Goal: Contribute content: Add original content to the website for others to see

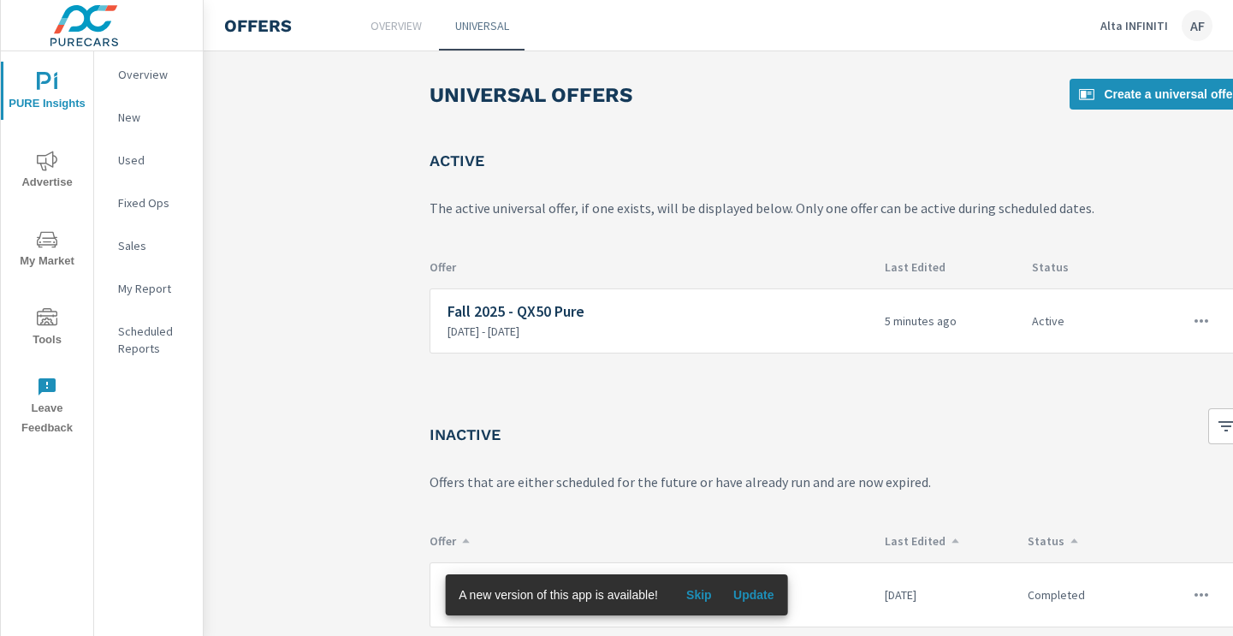
click at [1142, 21] on p "Alta INFINITI" at bounding box center [1134, 25] width 68 height 15
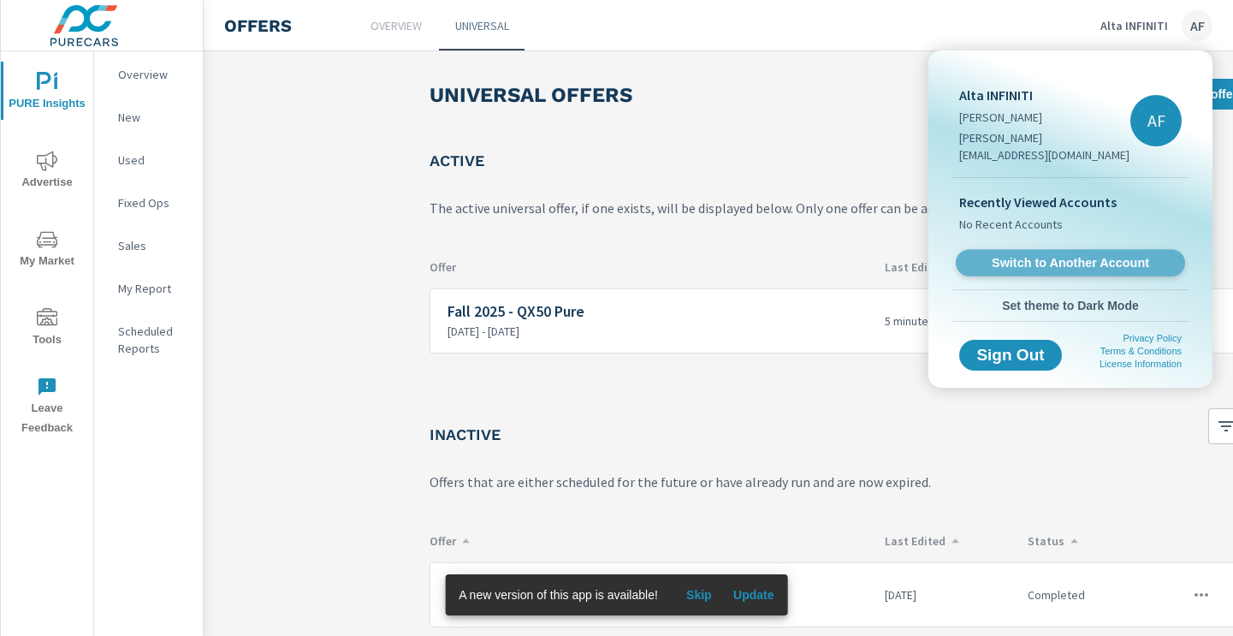
click at [1013, 254] on link "Switch to Another Account" at bounding box center [1070, 263] width 229 height 27
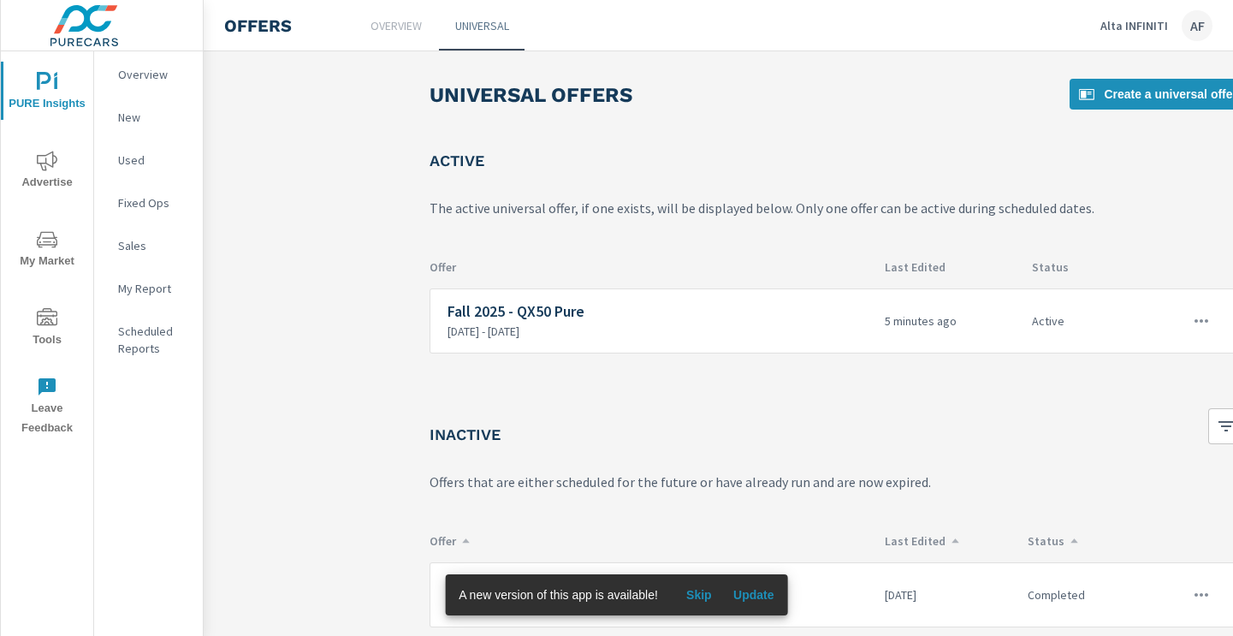
click at [1203, 32] on div "AF" at bounding box center [1196, 25] width 31 height 31
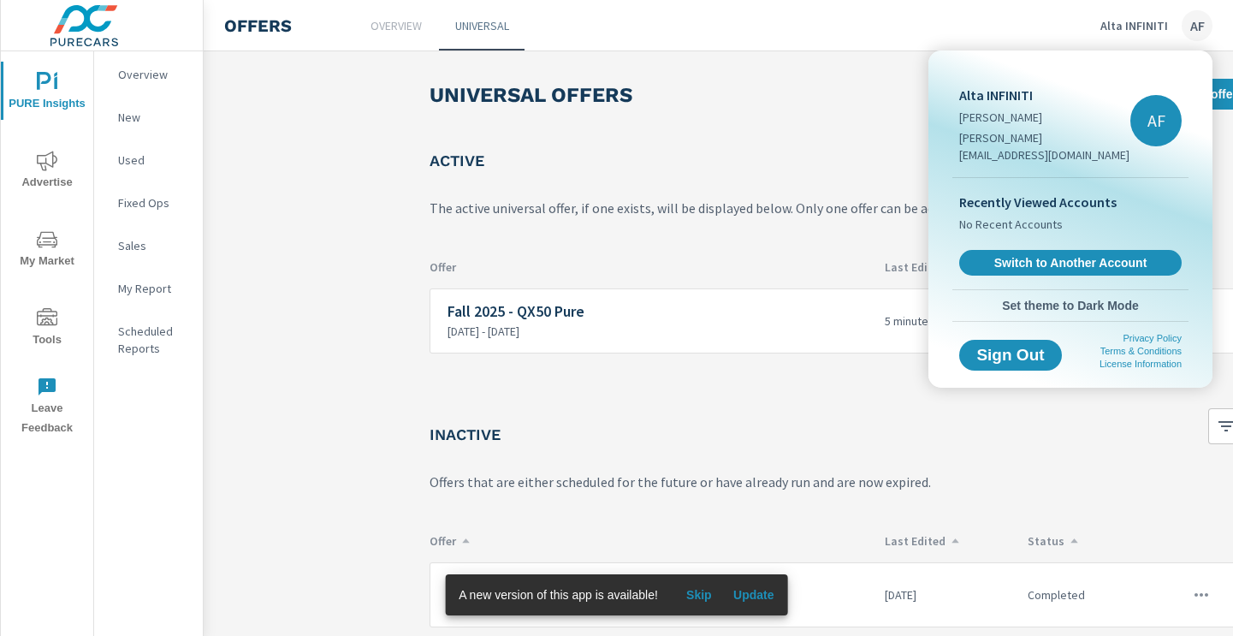
click at [1134, 15] on div at bounding box center [616, 318] width 1233 height 636
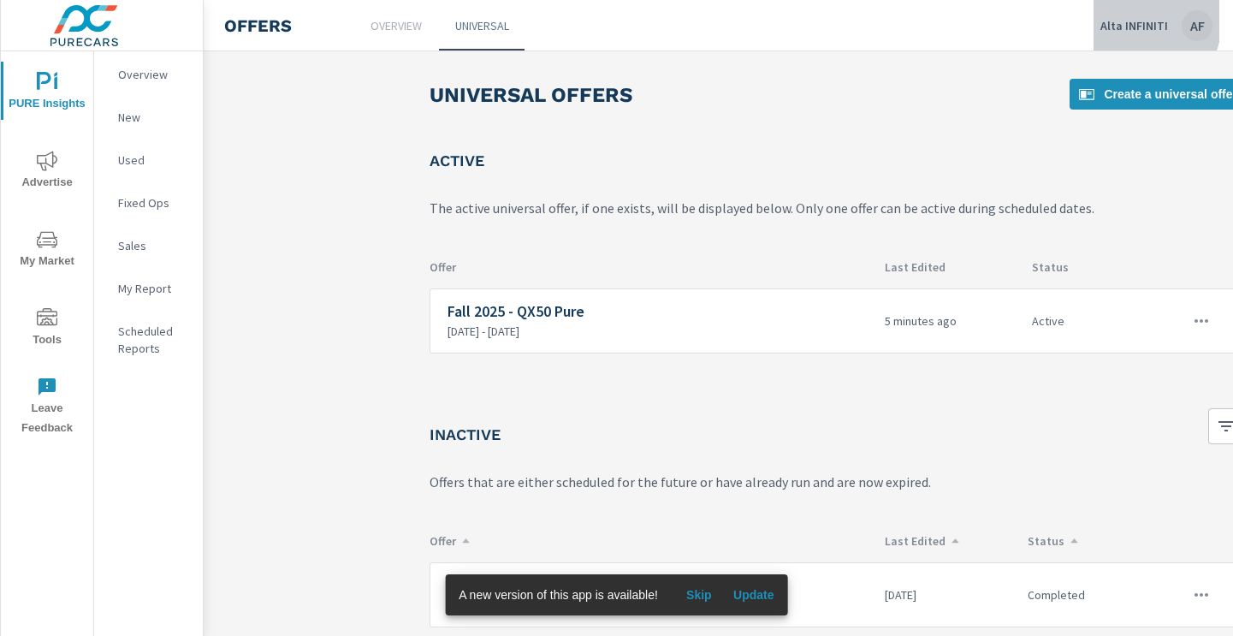
click at [1134, 21] on p "Alta INFINITI" at bounding box center [1134, 25] width 68 height 15
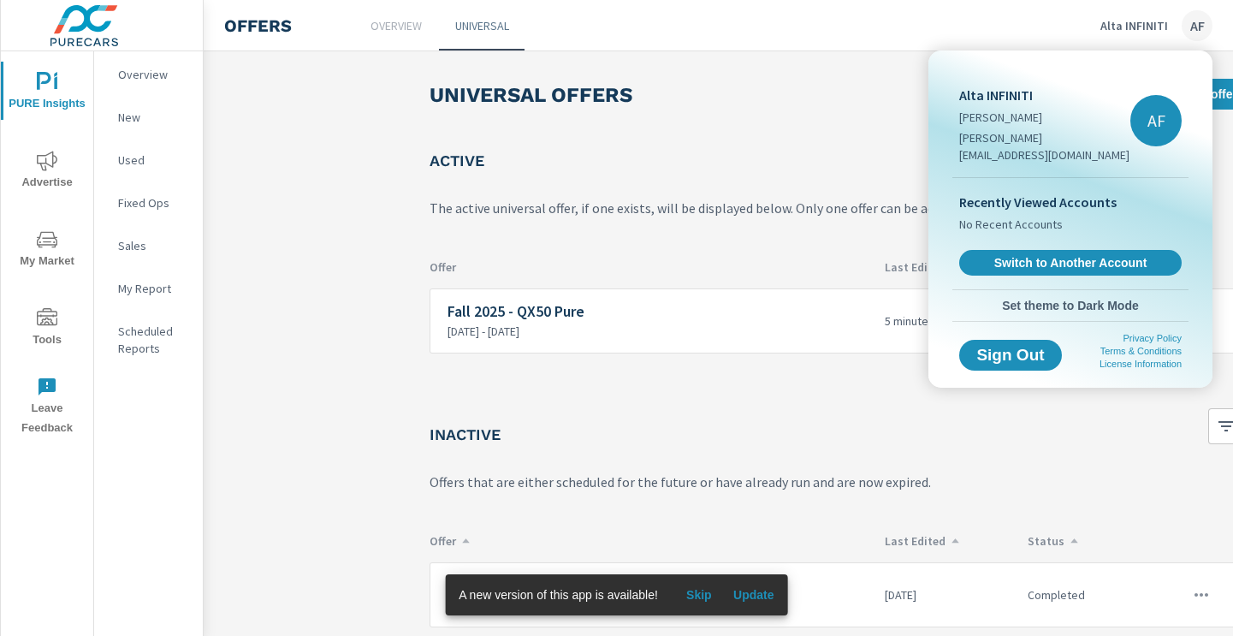
click at [1033, 212] on span "No Recent Accounts" at bounding box center [1070, 224] width 222 height 24
click at [1016, 192] on p "Recently Viewed Accounts" at bounding box center [1070, 202] width 222 height 21
click at [1009, 104] on p "Alta INFINITI" at bounding box center [1044, 95] width 171 height 21
click at [1009, 94] on p "Alta INFINITI" at bounding box center [1044, 95] width 171 height 21
click at [518, 119] on div at bounding box center [616, 318] width 1233 height 636
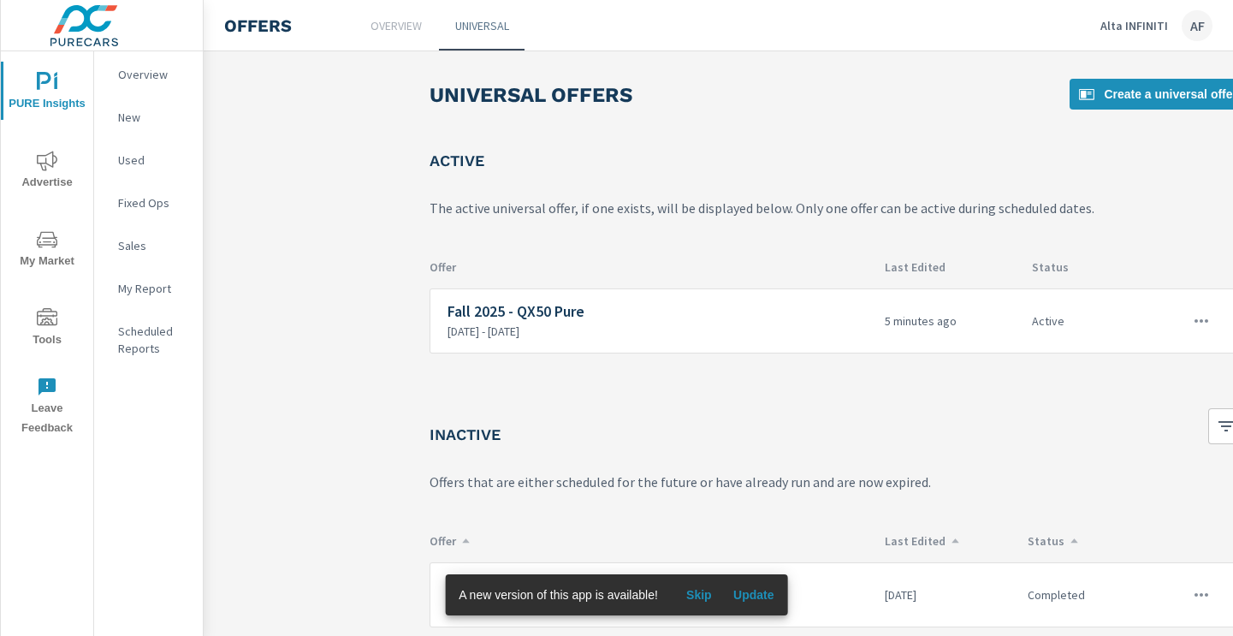
click at [1139, 26] on p "Alta INFINITI" at bounding box center [1134, 25] width 68 height 15
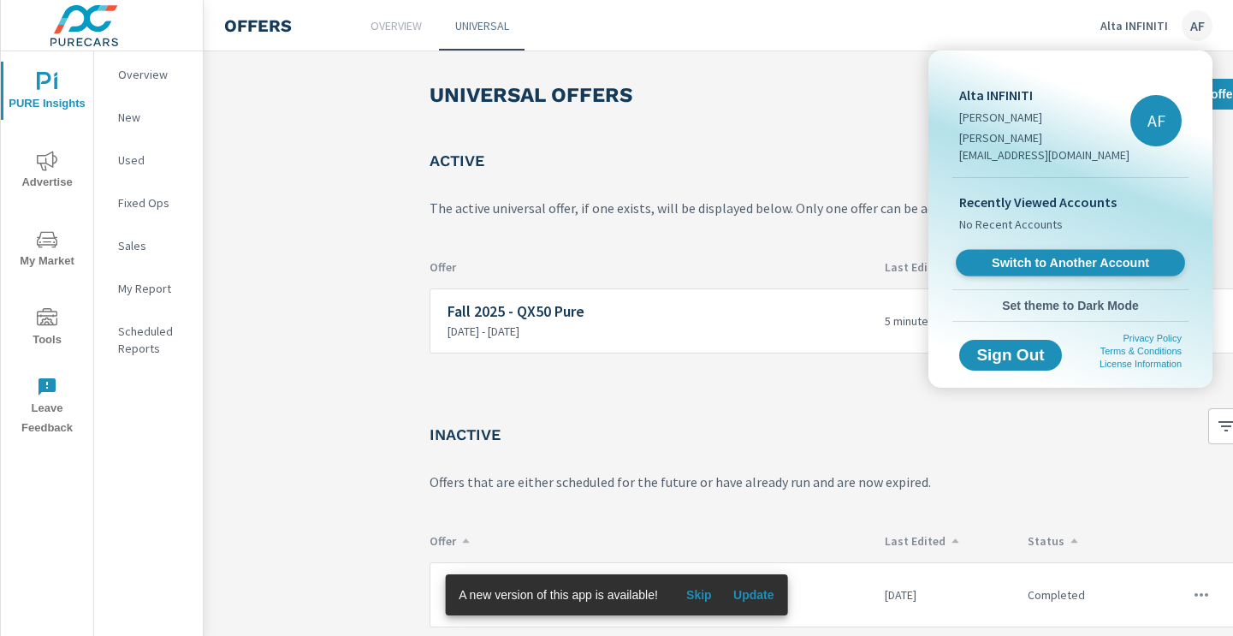
click at [1057, 255] on span "Switch to Another Account" at bounding box center [1070, 263] width 210 height 16
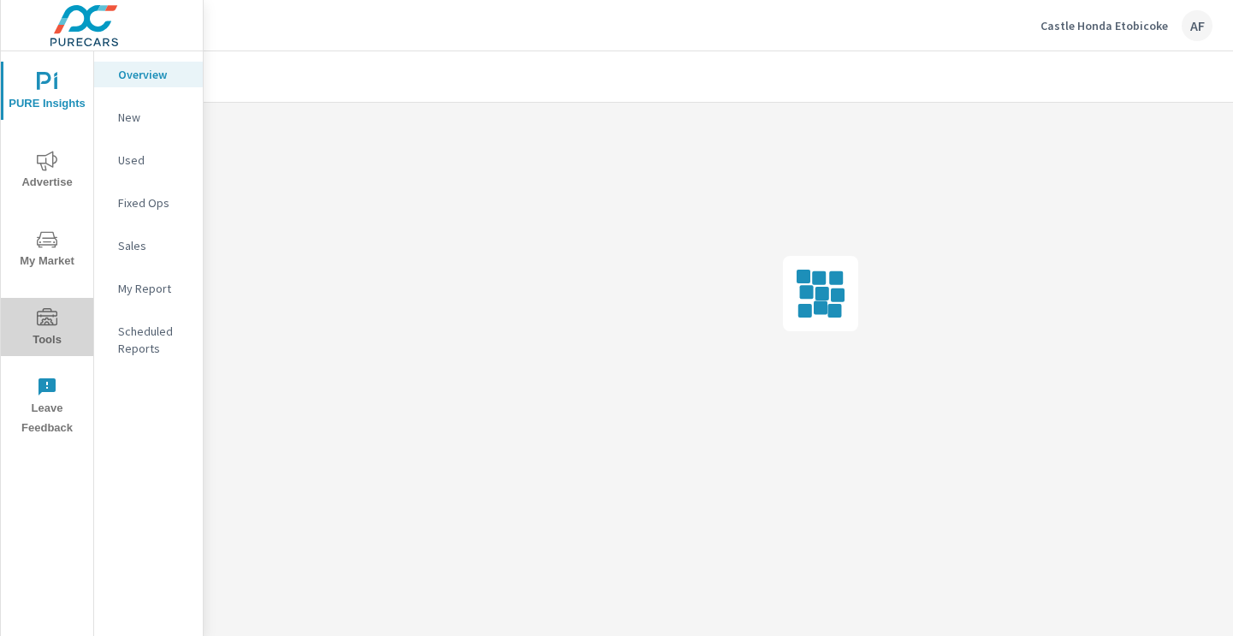
click at [40, 346] on span "Tools" at bounding box center [47, 329] width 82 height 42
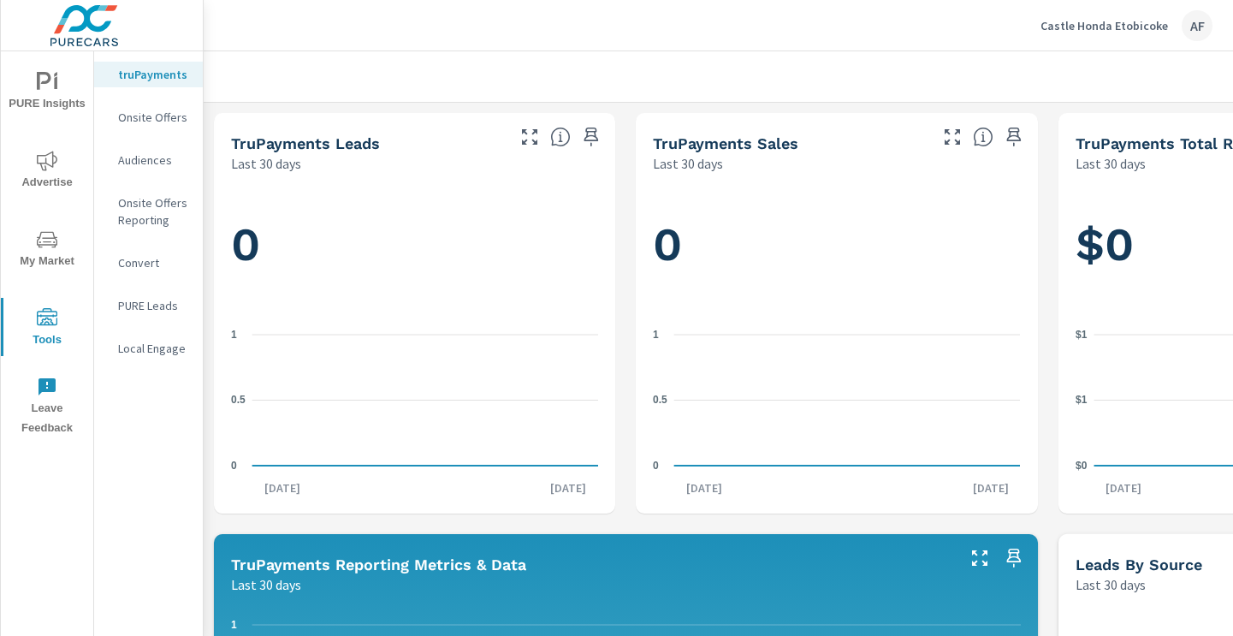
click at [163, 114] on p "Onsite Offers" at bounding box center [153, 117] width 71 height 17
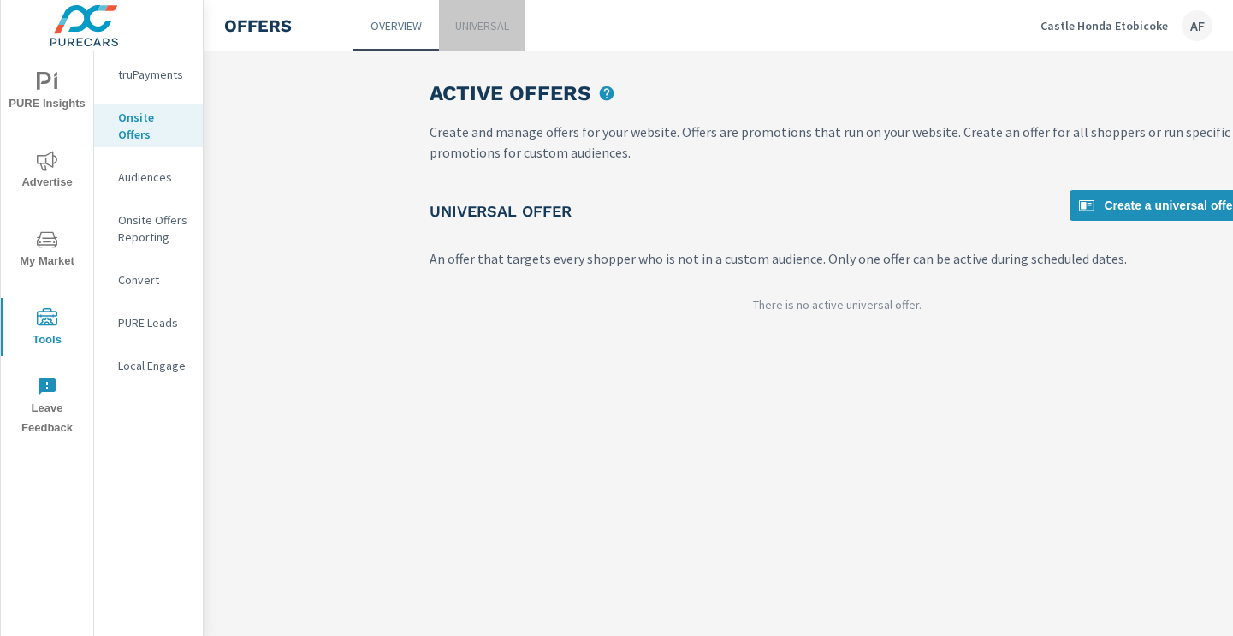
click at [475, 19] on p "Universal" at bounding box center [482, 25] width 54 height 17
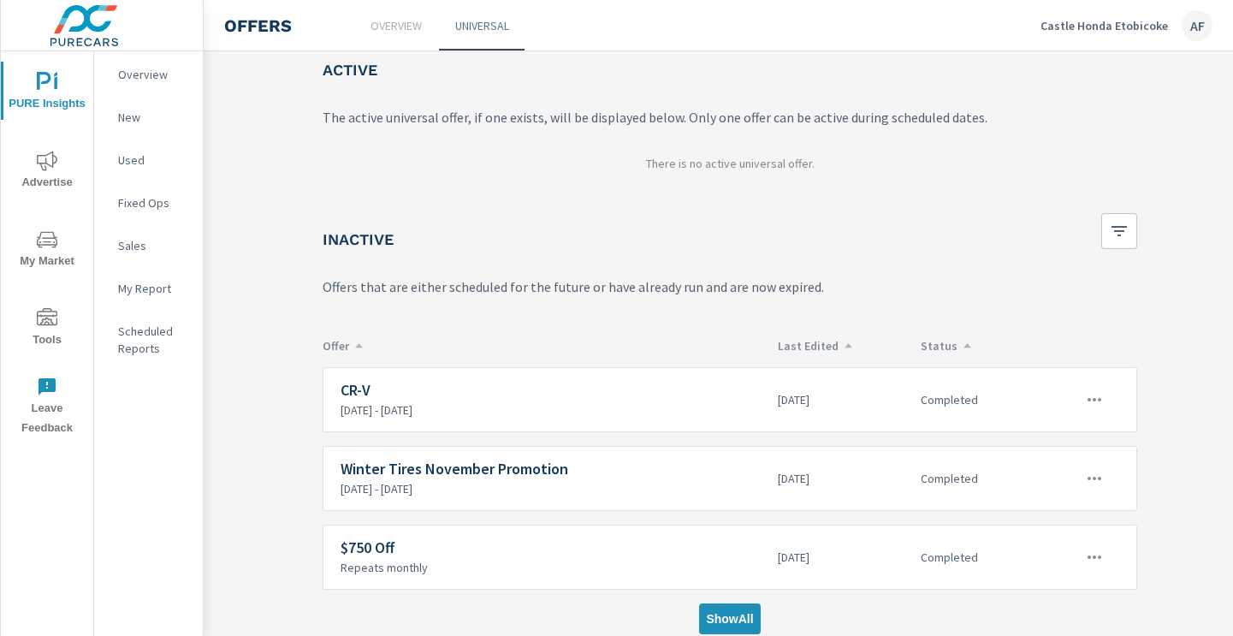
scroll to position [91, 116]
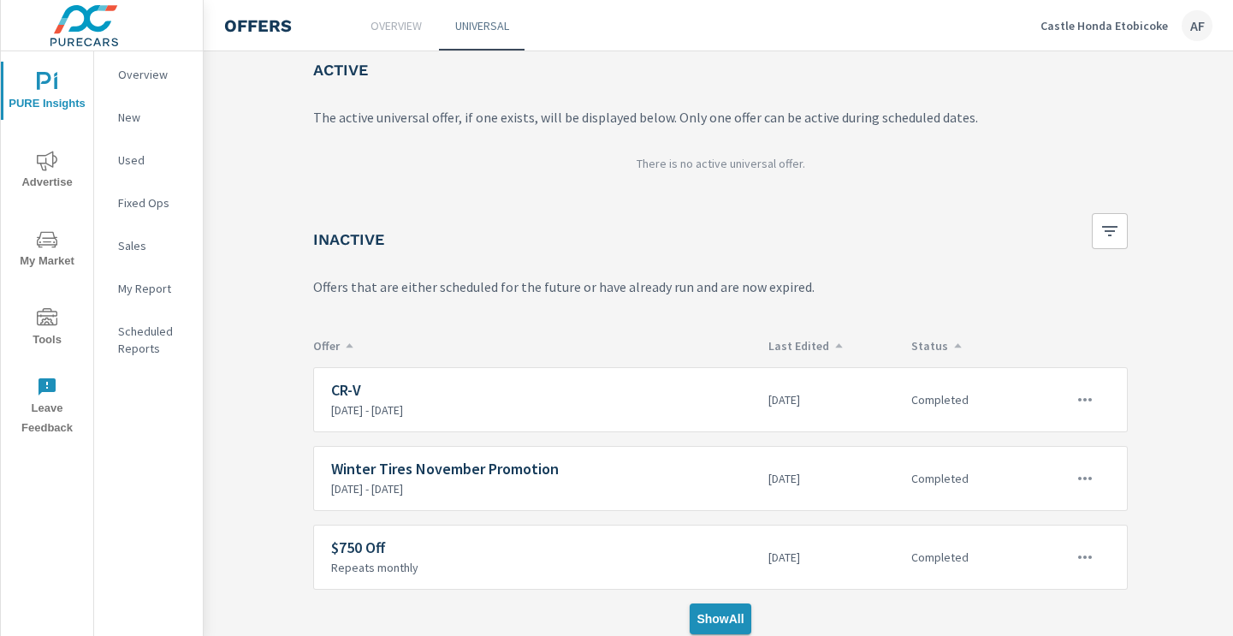
click at [722, 618] on span "Show All" at bounding box center [719, 618] width 47 height 15
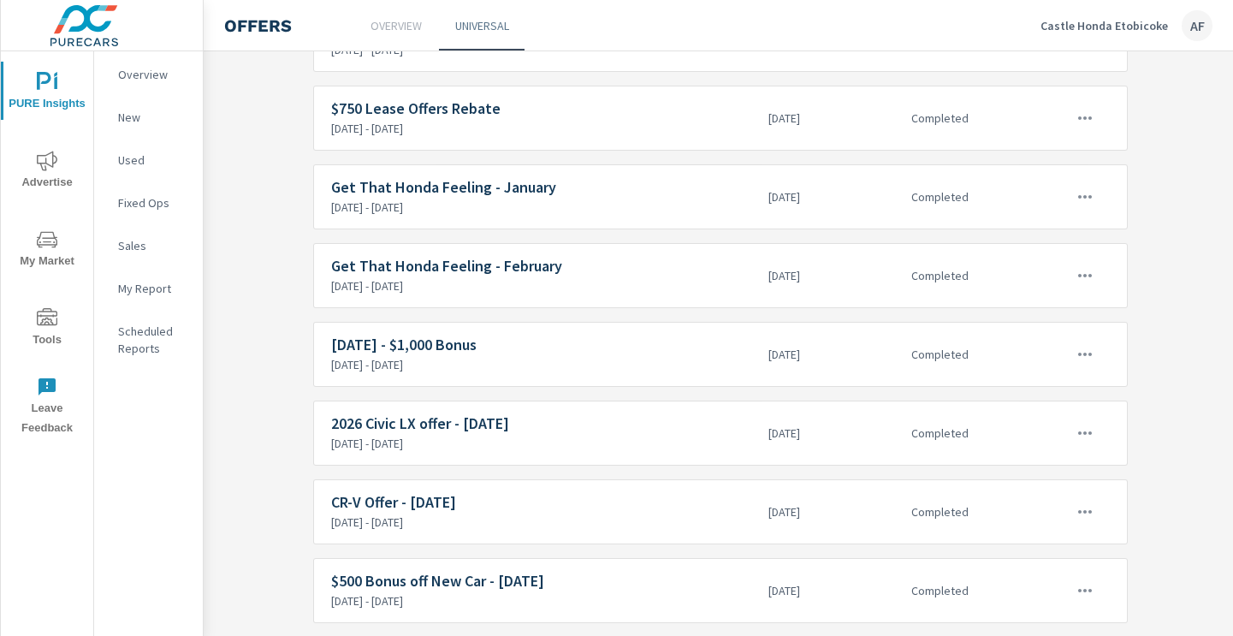
scroll to position [663, 116]
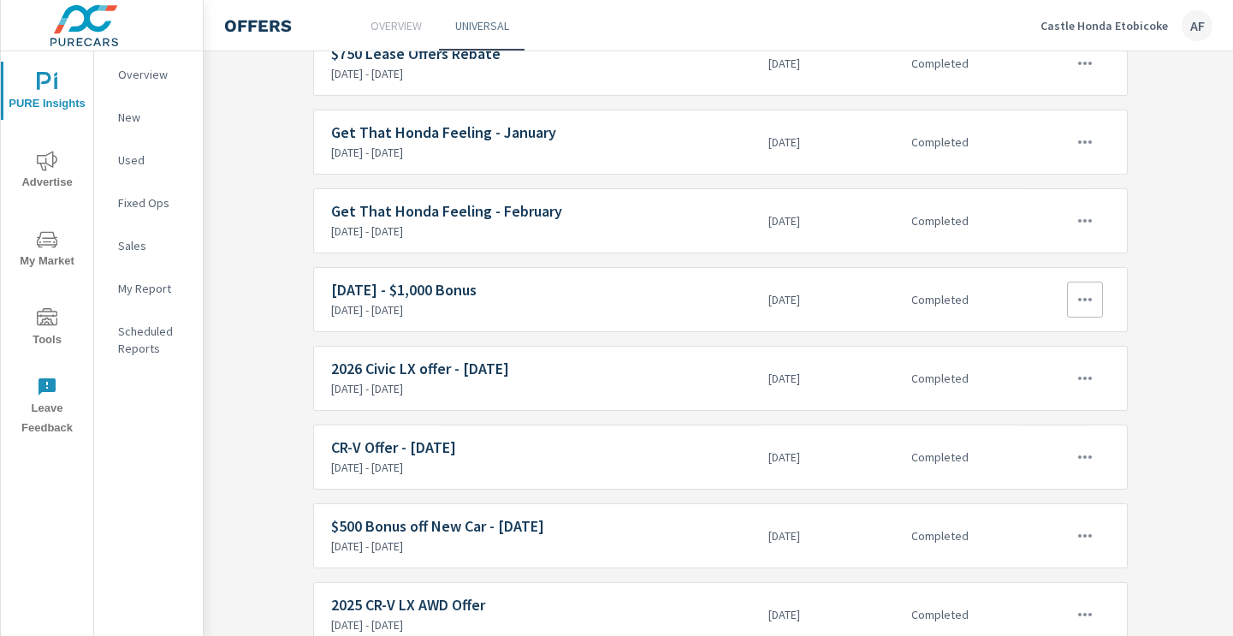
click at [1078, 303] on icon "button" at bounding box center [1085, 299] width 21 height 21
click at [1062, 339] on link "Edit" at bounding box center [1053, 338] width 95 height 41
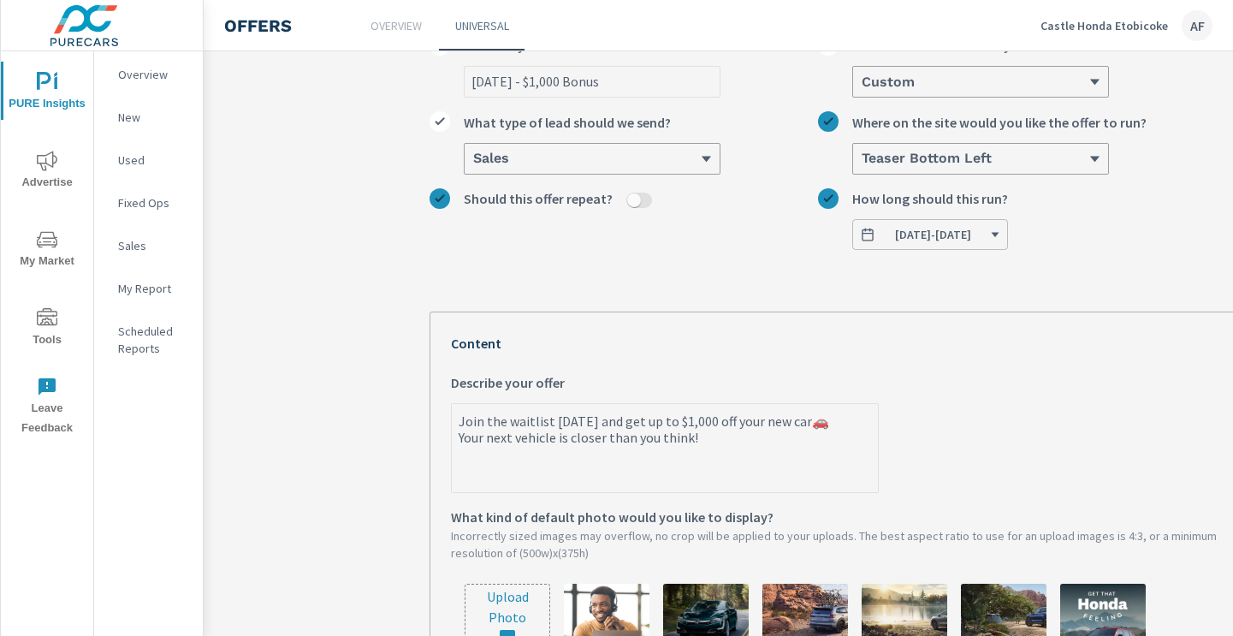
scroll to position [137, 0]
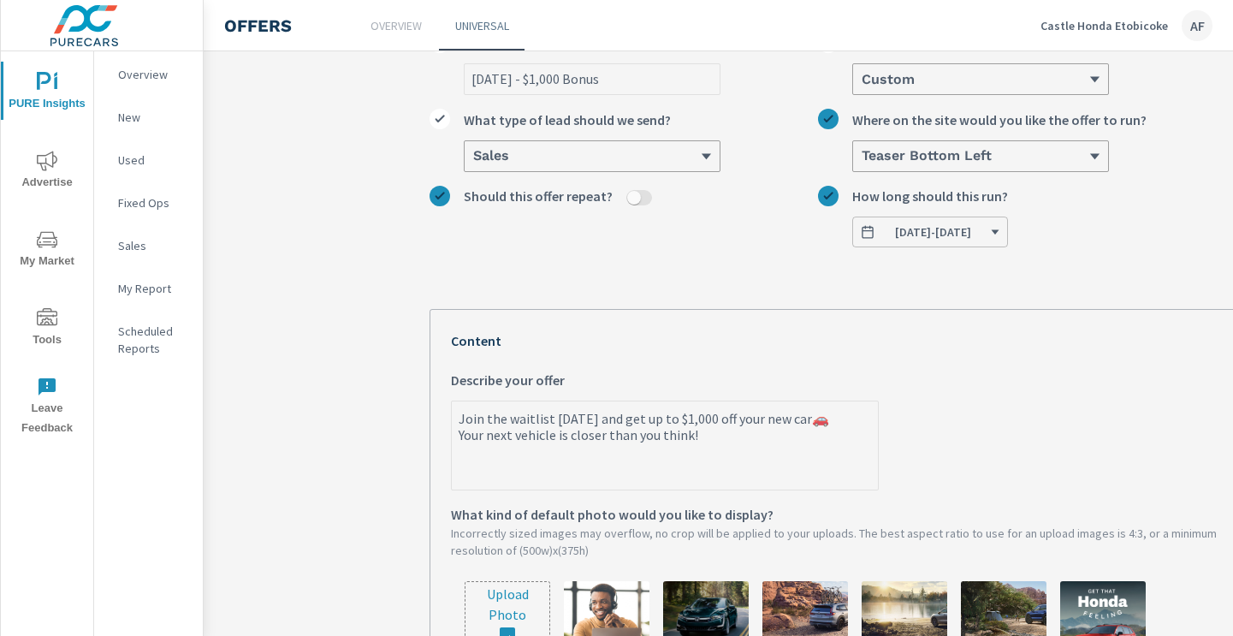
drag, startPoint x: 717, startPoint y: 435, endPoint x: 441, endPoint y: 419, distance: 276.8
type textarea "x"
click at [611, 285] on div "[DATE] - $1,000 Bonus What do you want to call this offer? Custom What kind of …" at bounding box center [836, 524] width 814 height 1010
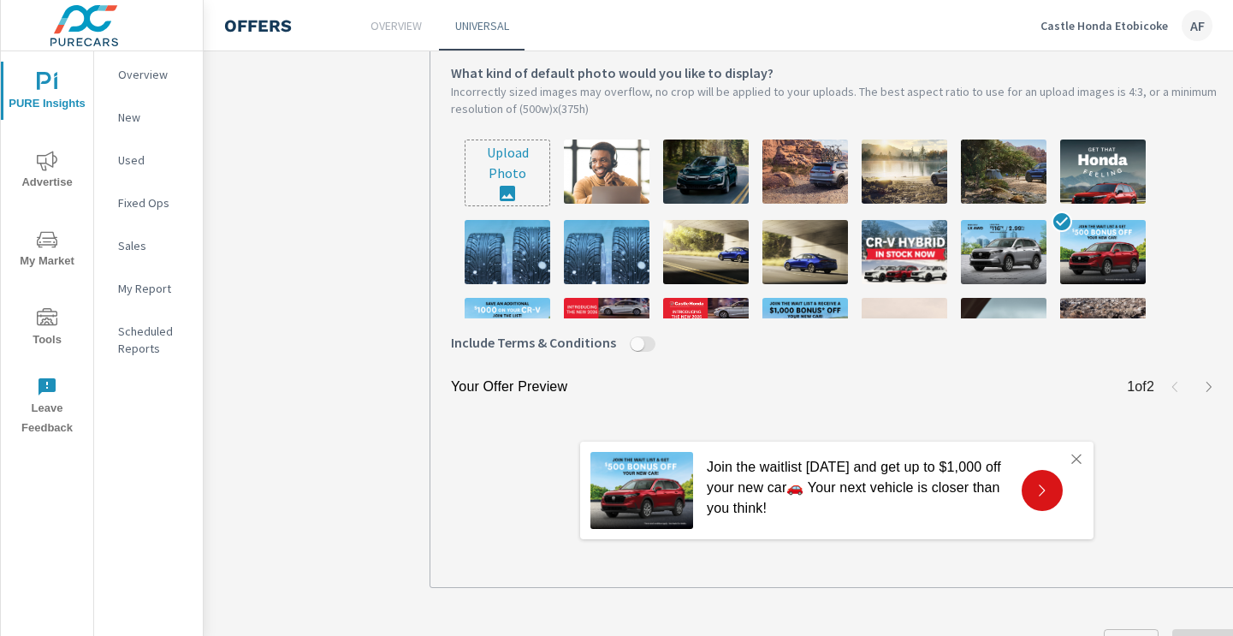
scroll to position [0, 0]
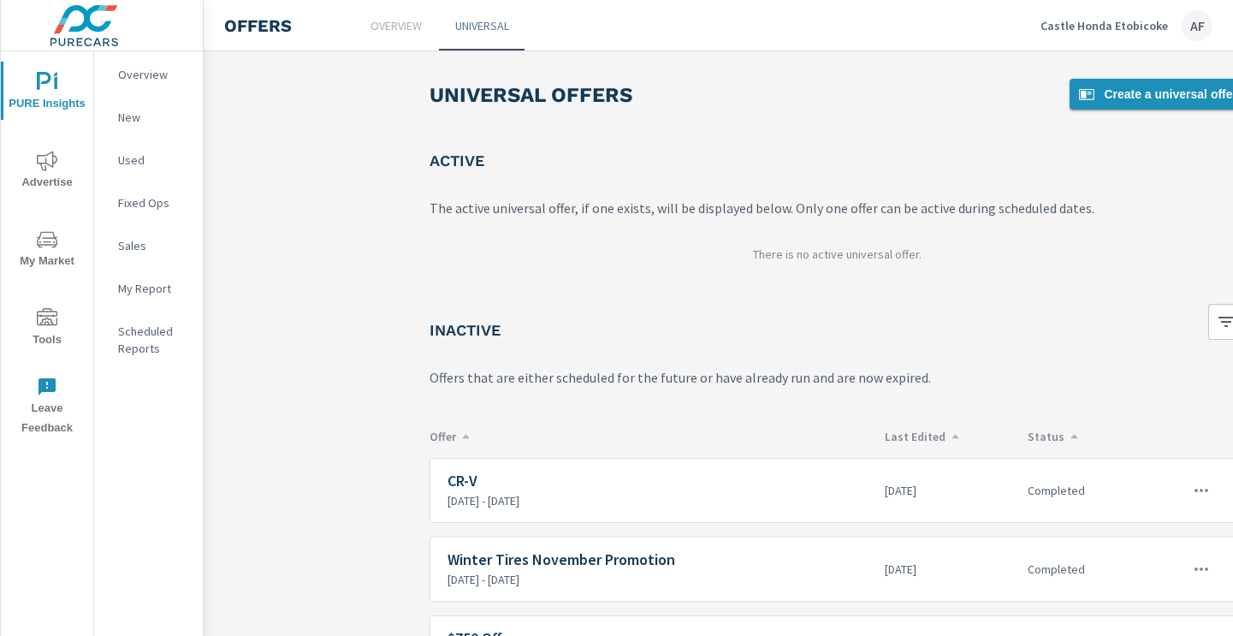
click at [1205, 89] on span "Create a universal offer" at bounding box center [1156, 94] width 161 height 21
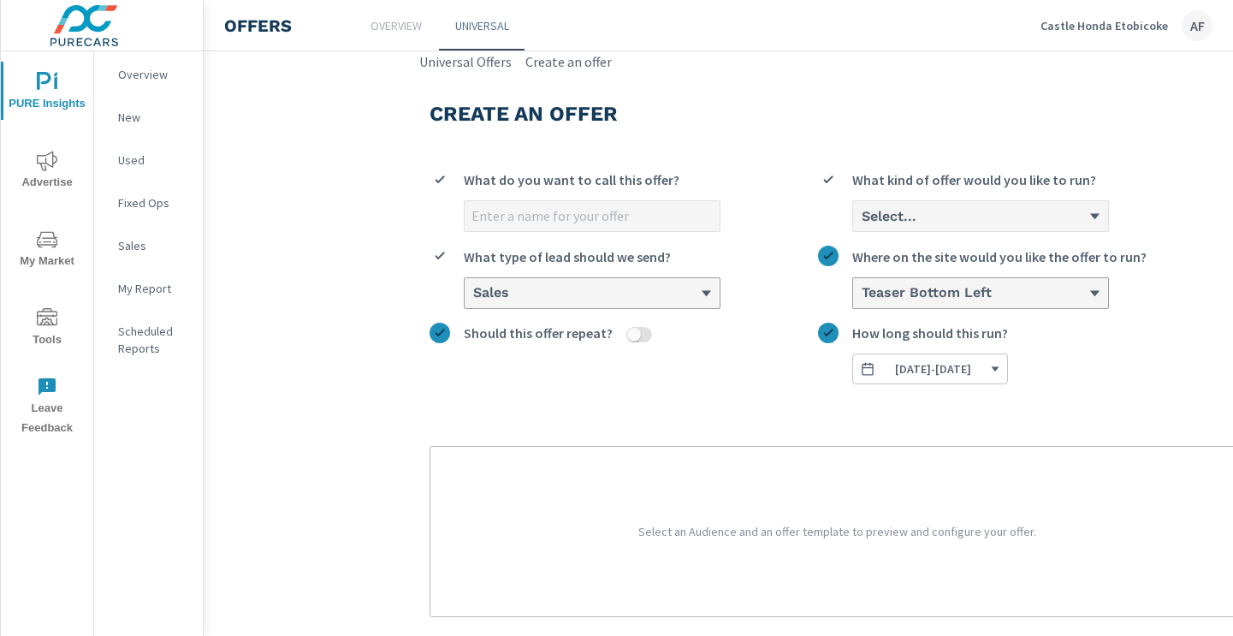
click at [585, 208] on input "What do you want to call this offer?" at bounding box center [592, 216] width 255 height 30
type input "O"
click at [493, 222] on input "[DATE] - $1,000 Bonus" at bounding box center [592, 216] width 255 height 30
type input "[DATE] - $1,000 Bonus"
click at [936, 214] on div "Select..." at bounding box center [974, 216] width 228 height 16
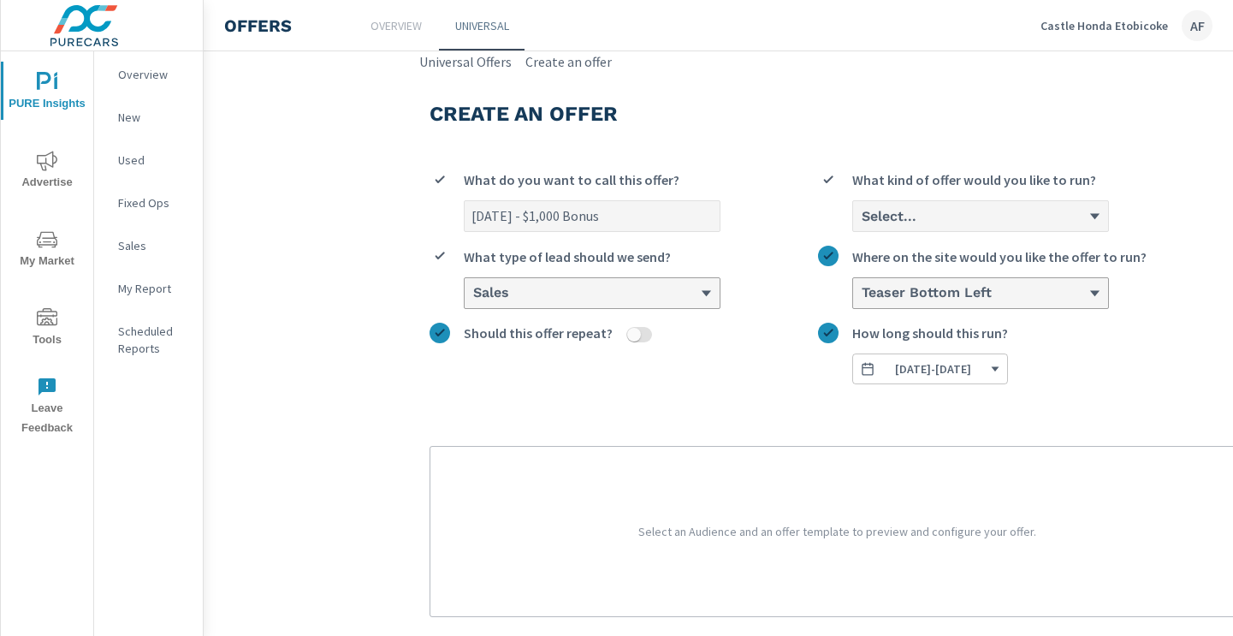
click at [861, 214] on input "Select... What kind of offer would you like to run?" at bounding box center [861, 216] width 2 height 15
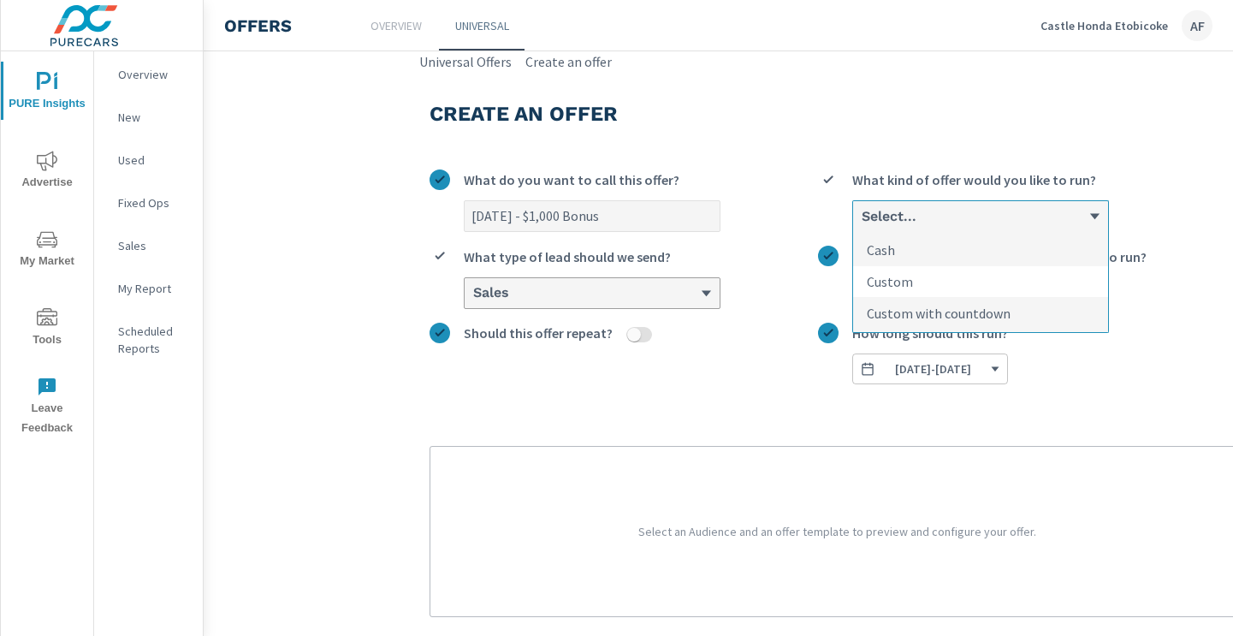
click at [895, 276] on p "Custom" at bounding box center [890, 281] width 46 height 21
click at [861, 224] on input "option Custom focused, 2 of 3. 3 results available. Use Up and Down to choose o…" at bounding box center [861, 216] width 2 height 15
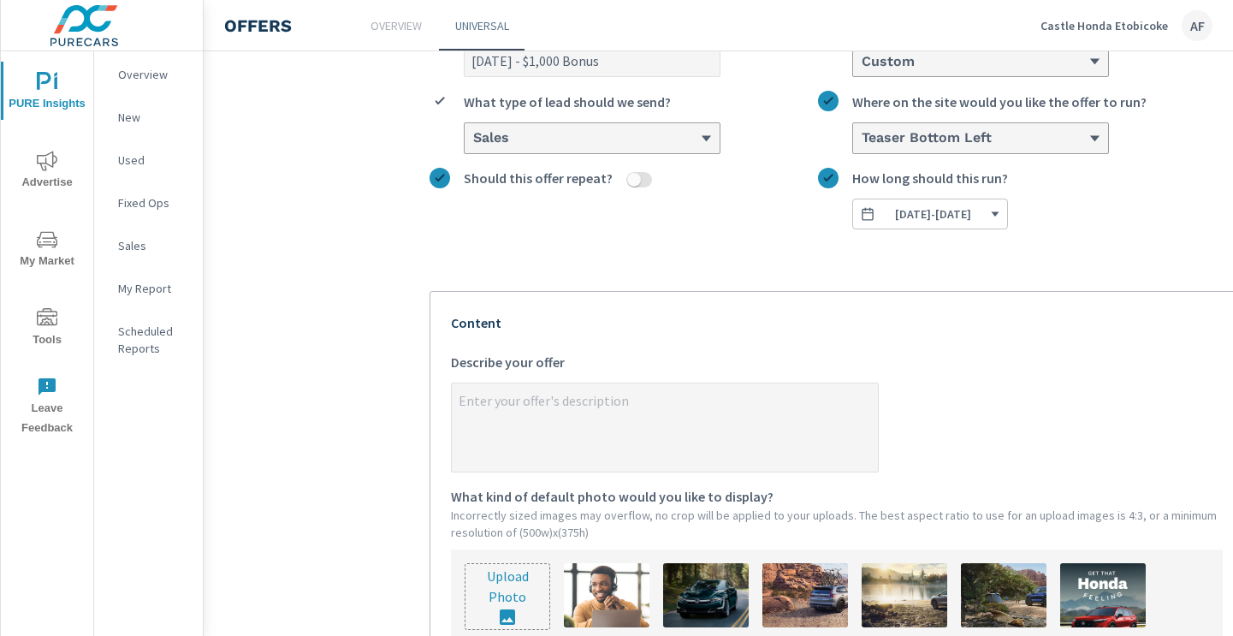
scroll to position [205, 0]
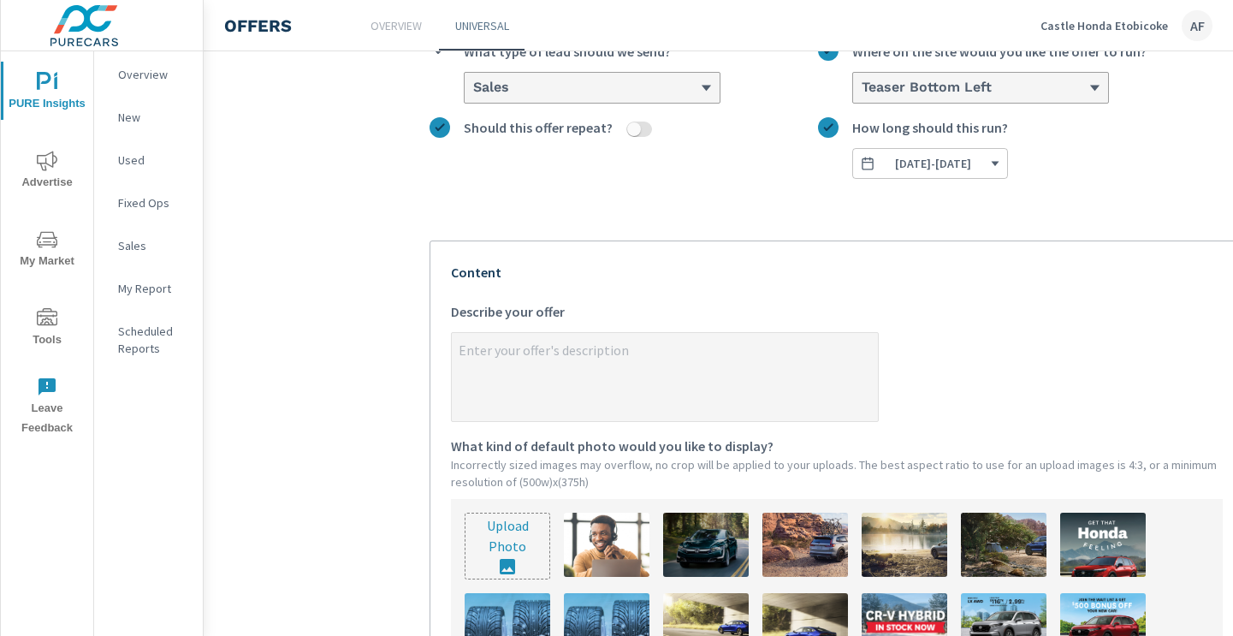
type textarea "x"
click at [516, 364] on textarea "x Describe your offer" at bounding box center [665, 378] width 426 height 86
paste textarea "Join the waitlist [DATE] and get up to $1,000 off your new car🚗 Your next vehic…"
type textarea "Join the waitlist [DATE] and get up to $1,000 off your new car🚗 Your next vehic…"
type textarea "x"
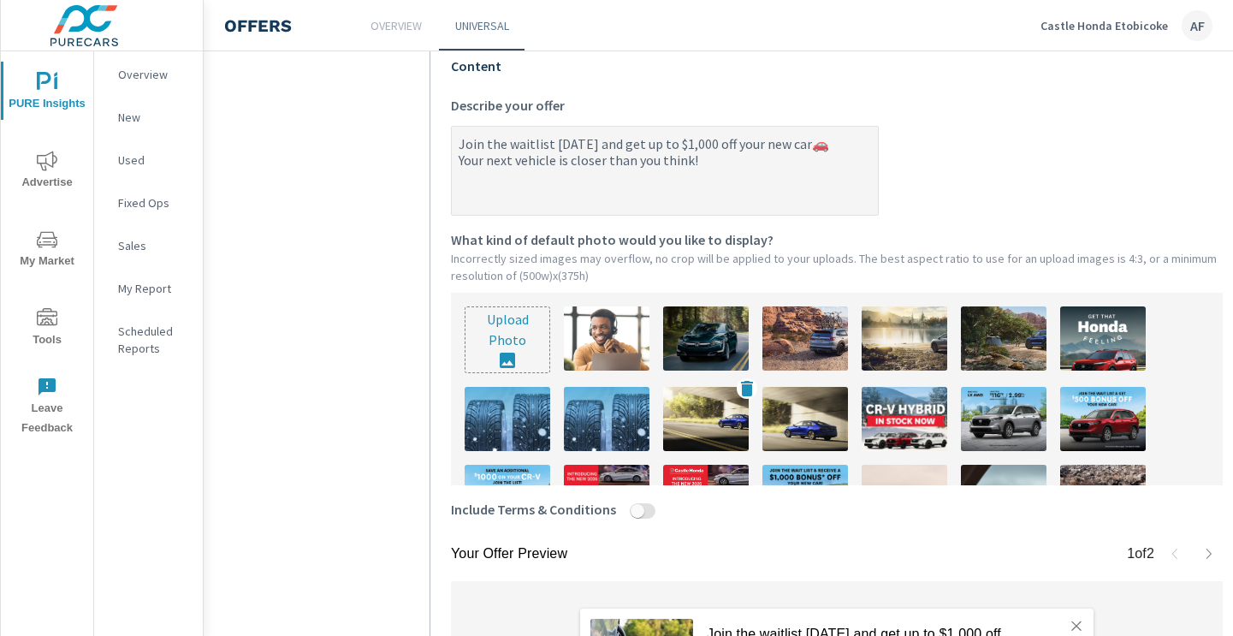
scroll to position [431, 0]
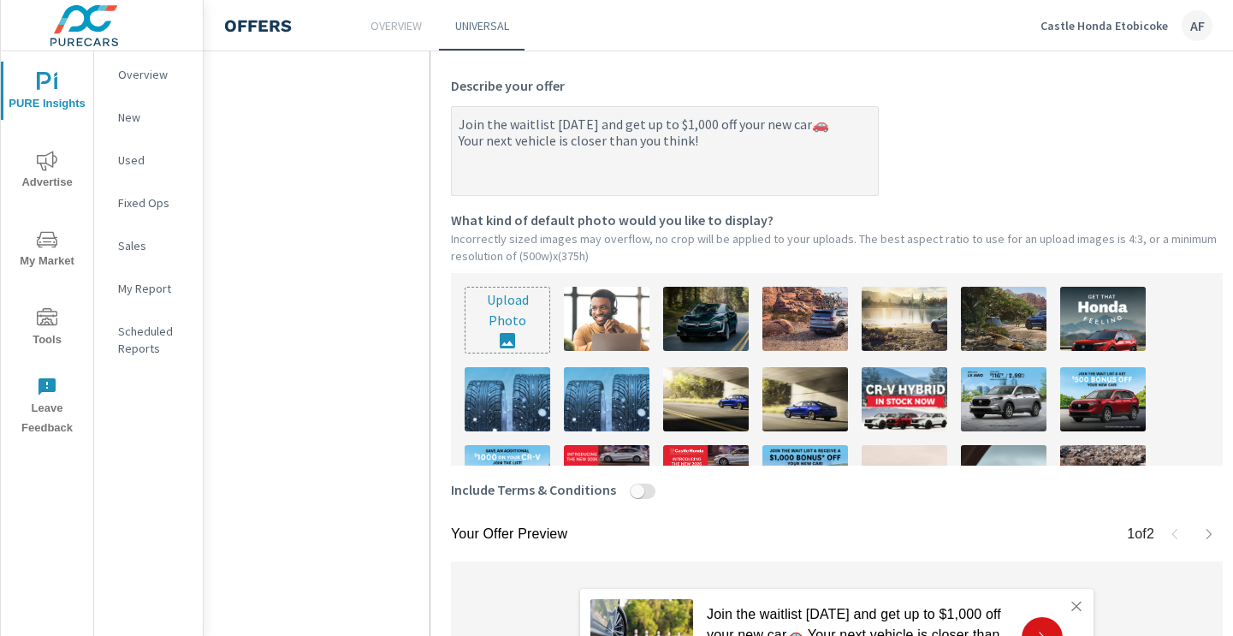
type textarea "Join the waitlist [DATE] and get up to $1,000 off your new car🚗 Your next vehic…"
type textarea "x"
click at [501, 317] on input "file" at bounding box center [507, 319] width 84 height 65
type input "C:\fakepath\Fall Bonus Offer - Civic.jpg"
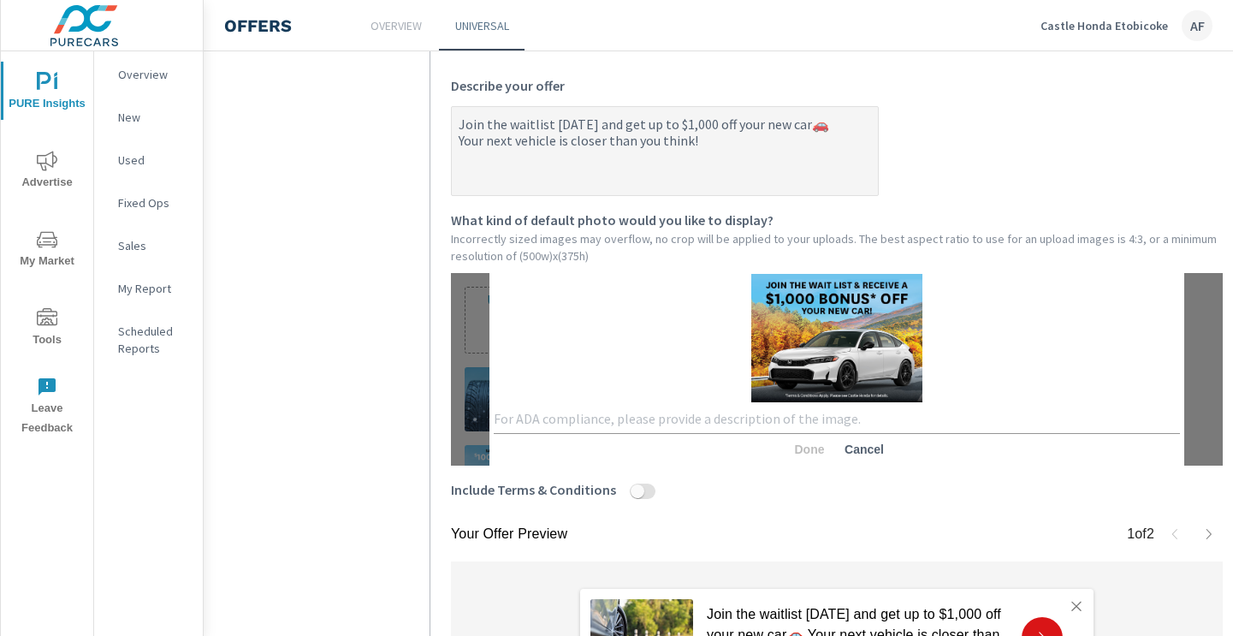
click at [793, 412] on textarea at bounding box center [837, 419] width 686 height 17
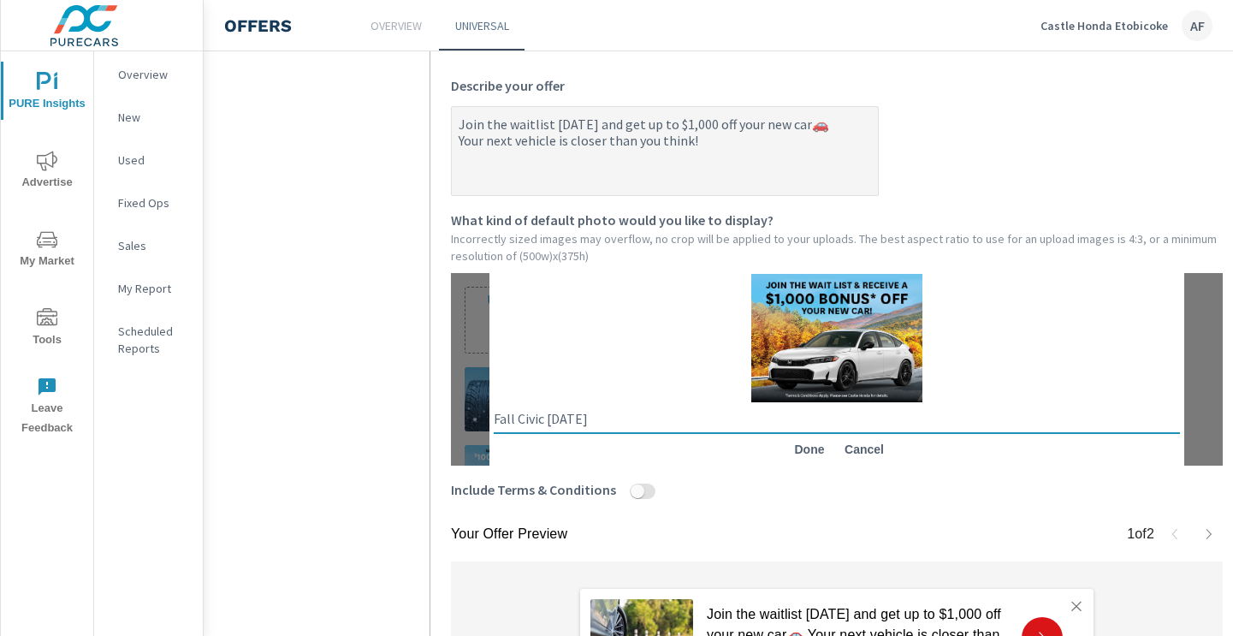
type textarea "Fall Civic [DATE]"
click at [813, 446] on span "Done" at bounding box center [809, 448] width 41 height 15
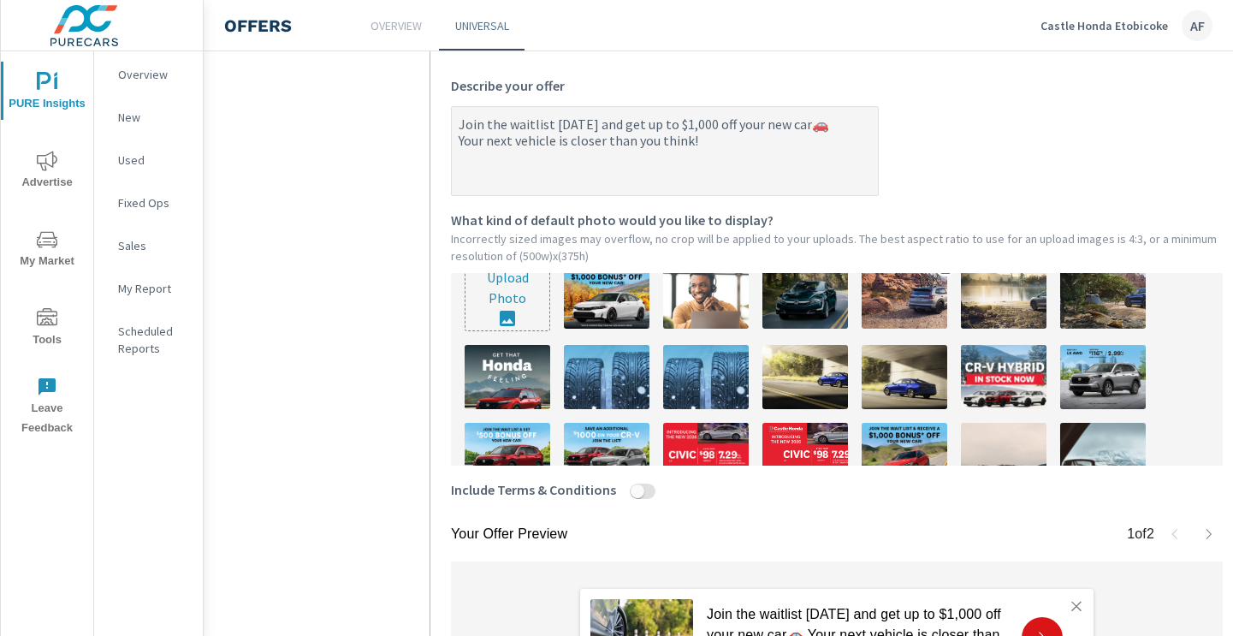
scroll to position [0, 0]
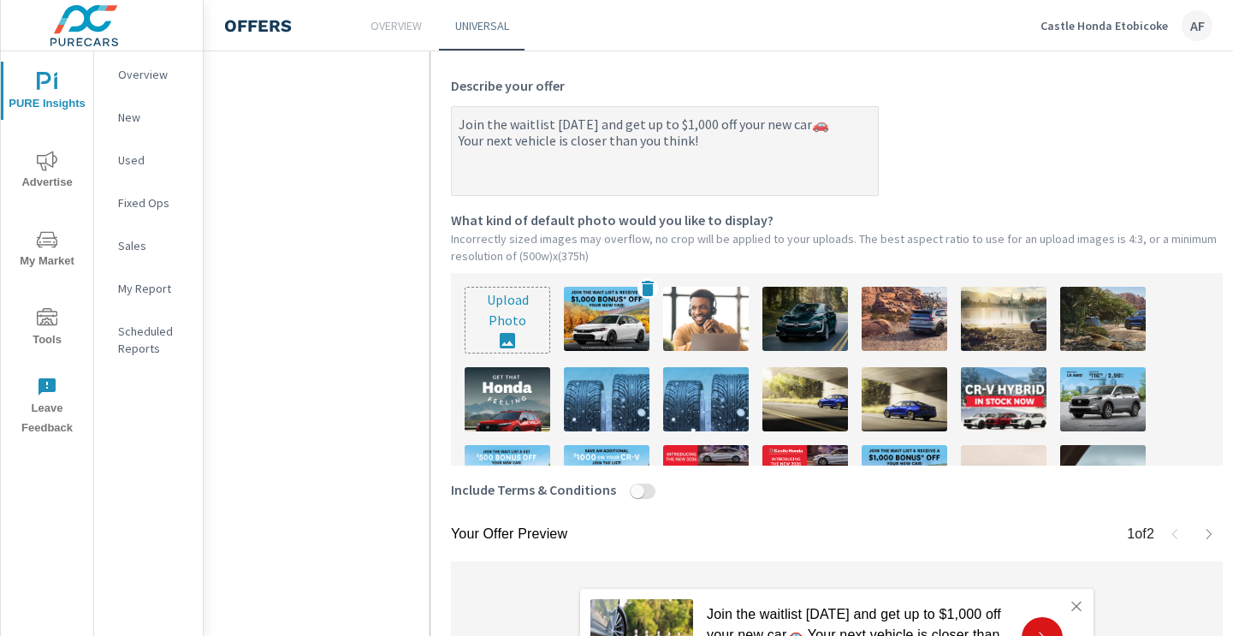
click at [595, 311] on img at bounding box center [607, 319] width 86 height 64
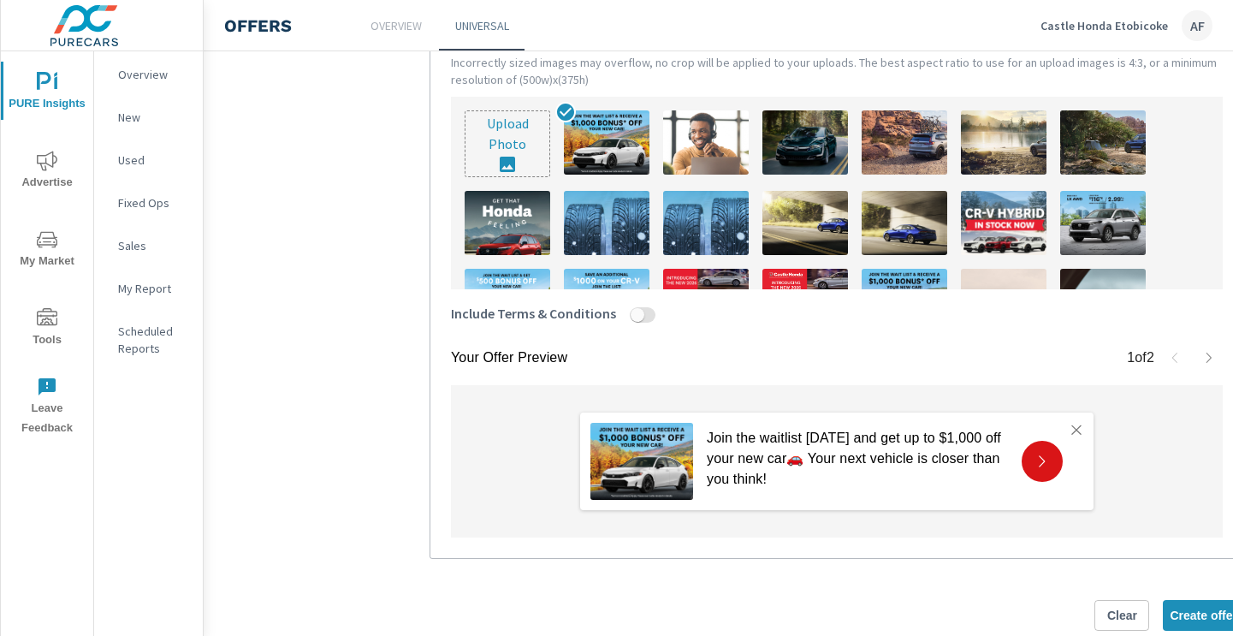
scroll to position [642, 0]
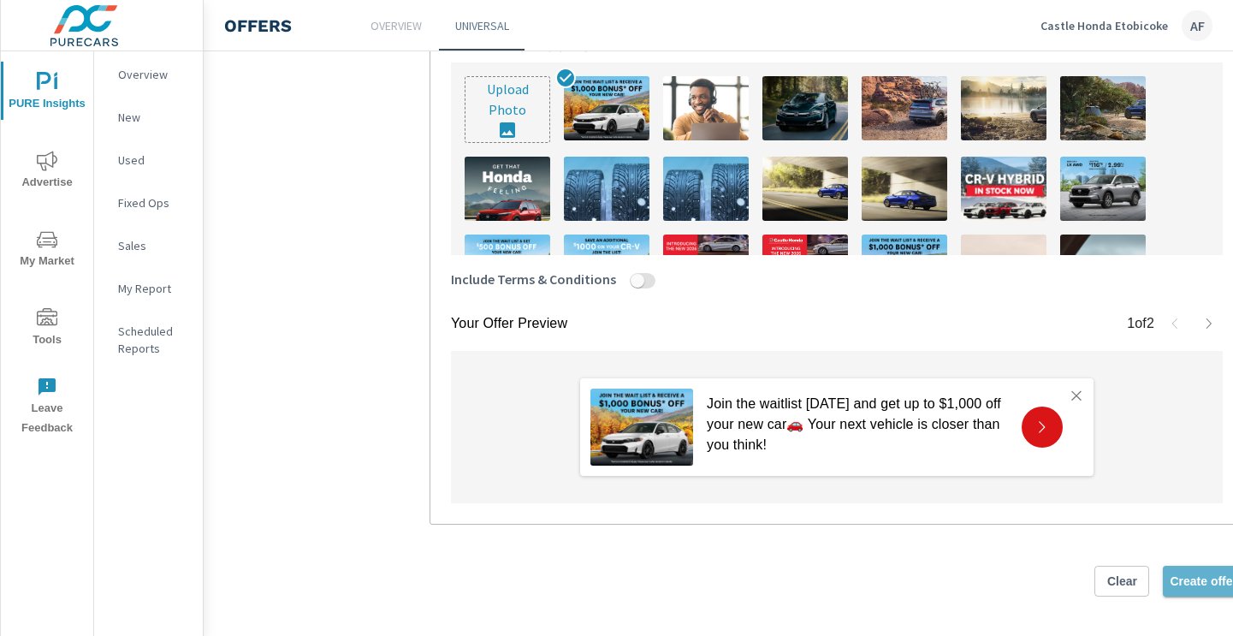
click at [1186, 586] on span "Create offer" at bounding box center [1203, 580] width 68 height 15
type textarea "x"
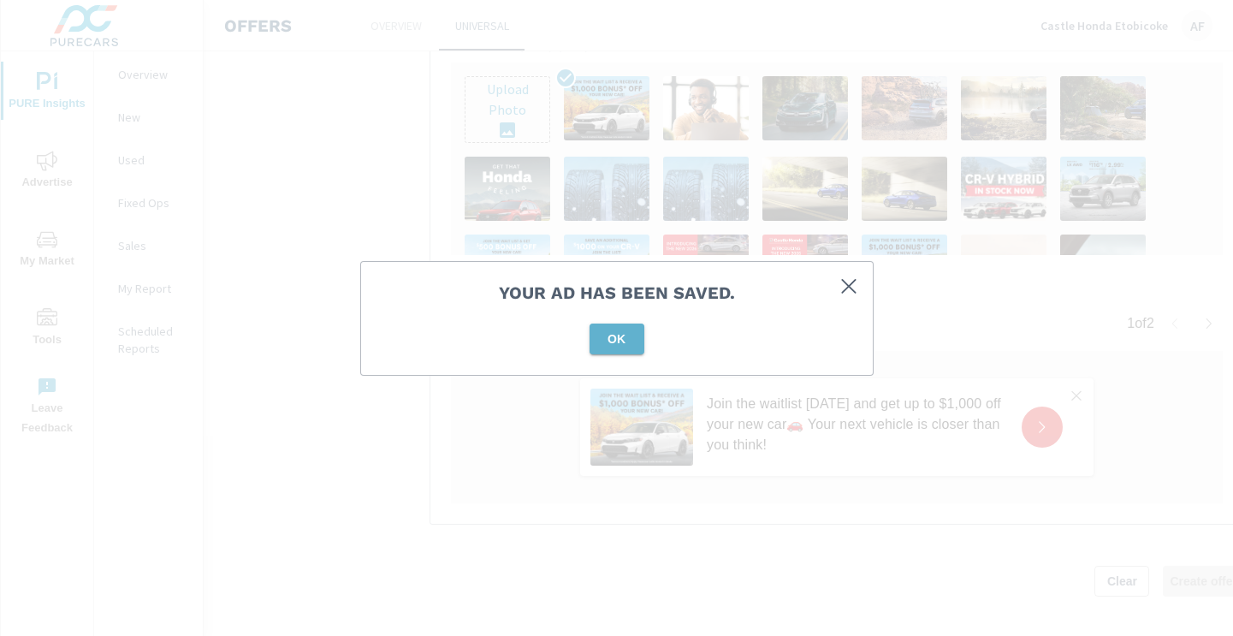
click at [619, 343] on span "OK" at bounding box center [616, 338] width 41 height 15
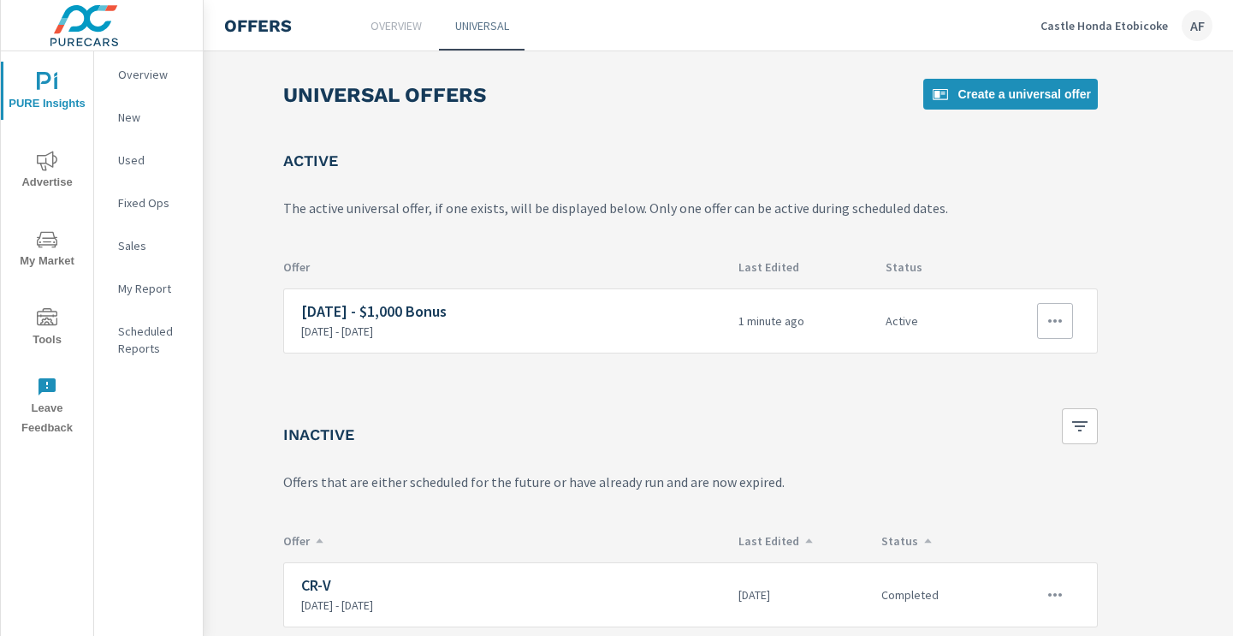
scroll to position [0, 237]
